Goal: Task Accomplishment & Management: Manage account settings

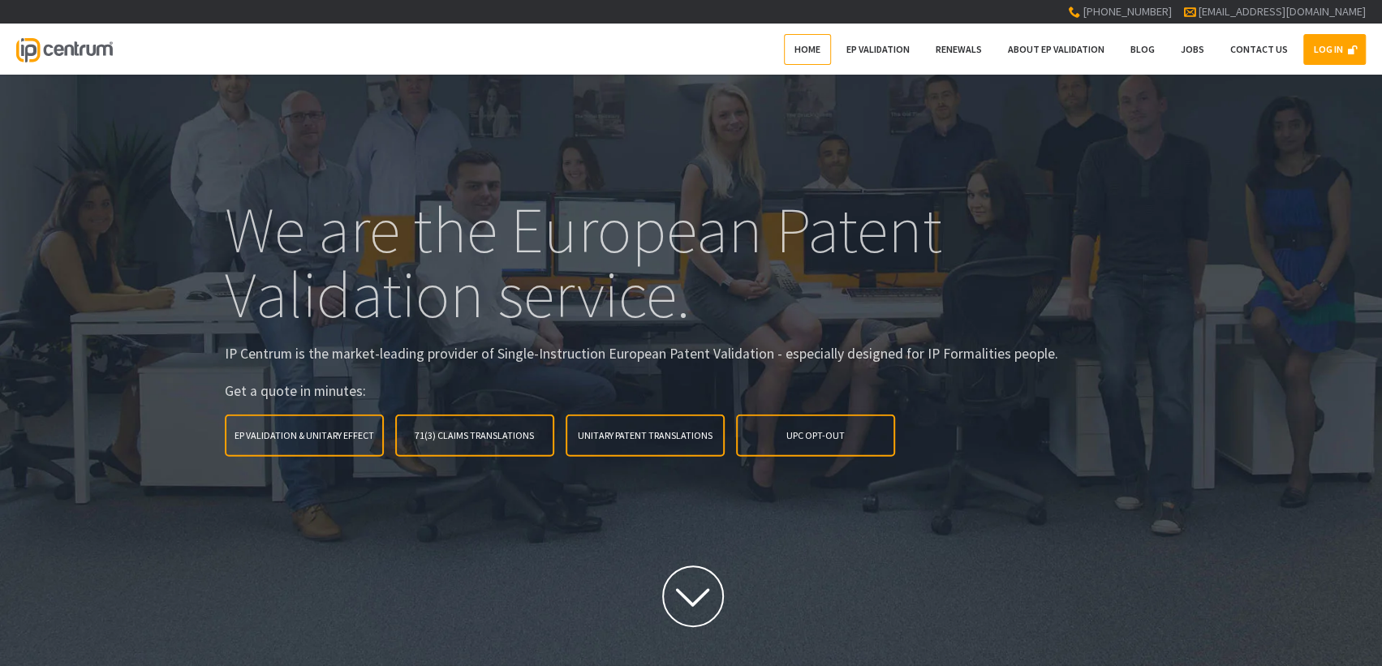
click at [1344, 47] on link "LOG IN" at bounding box center [1334, 49] width 62 height 31
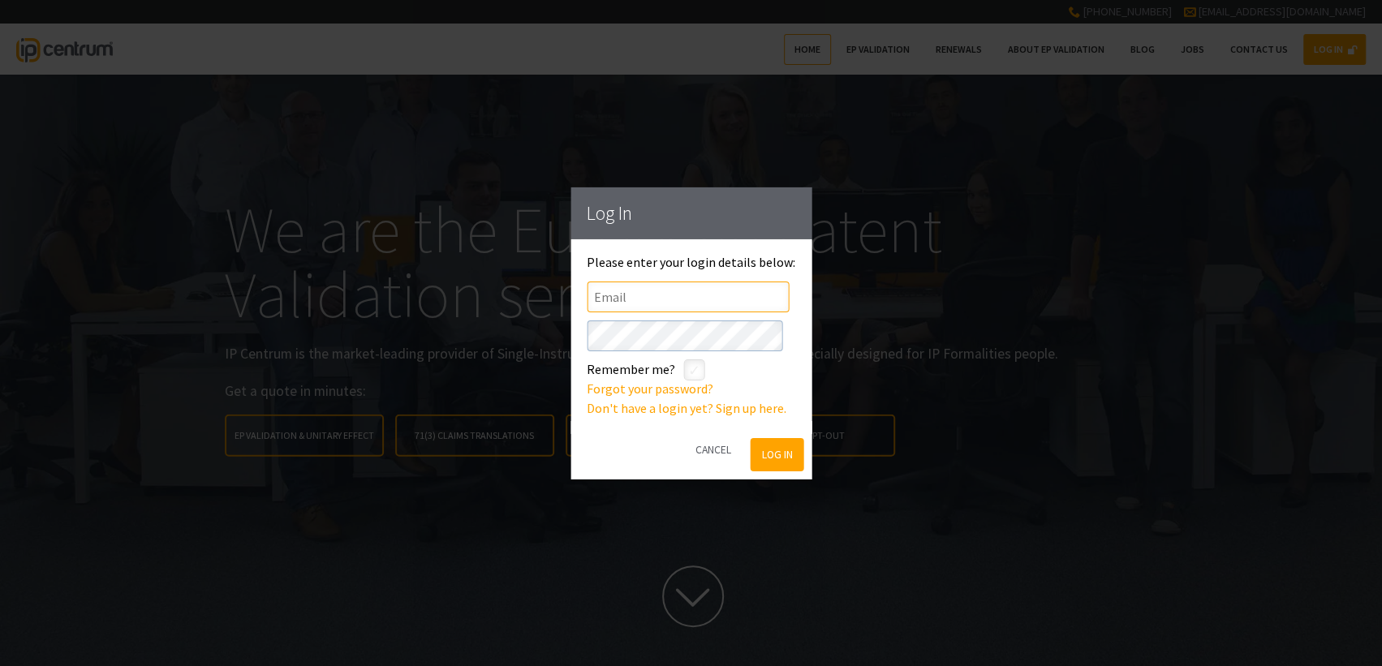
click at [735, 299] on input"] "text" at bounding box center [688, 296] width 202 height 31
type input"] "lmckillop@vennershipley.co.uk"
click button "Log In" at bounding box center [777, 454] width 53 height 33
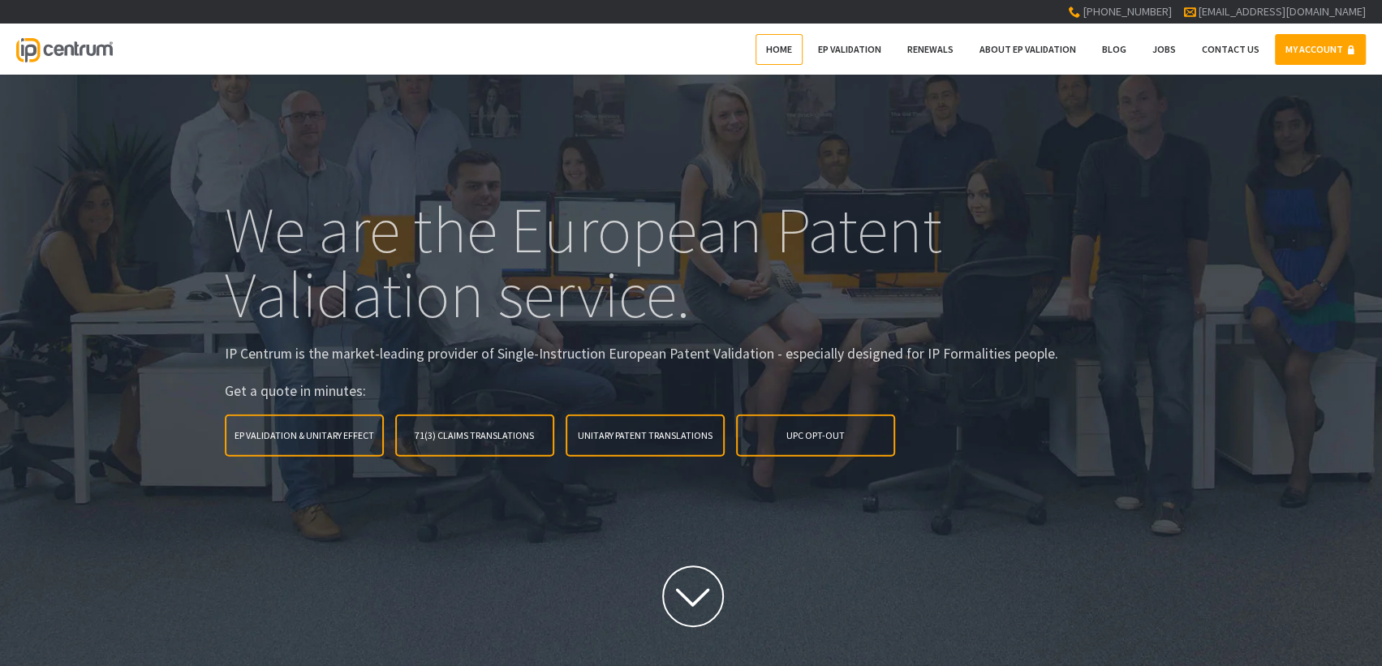
click at [1311, 56] on link "MY ACCOUNT" at bounding box center [1320, 49] width 91 height 31
